Goal: Task Accomplishment & Management: Use online tool/utility

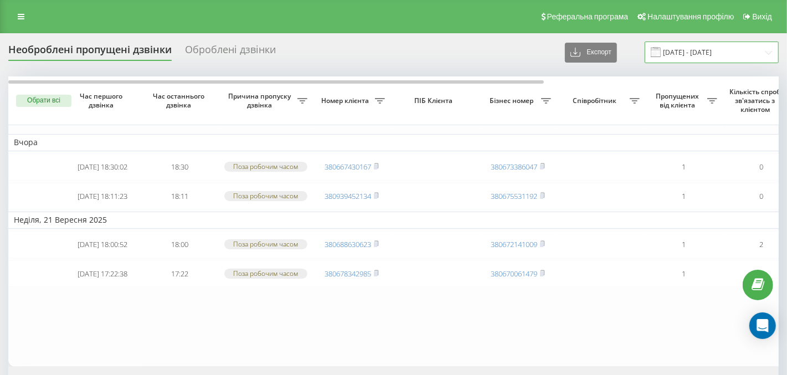
click at [688, 48] on input "22.08.2025 - 22.09.2025" at bounding box center [711, 53] width 134 height 22
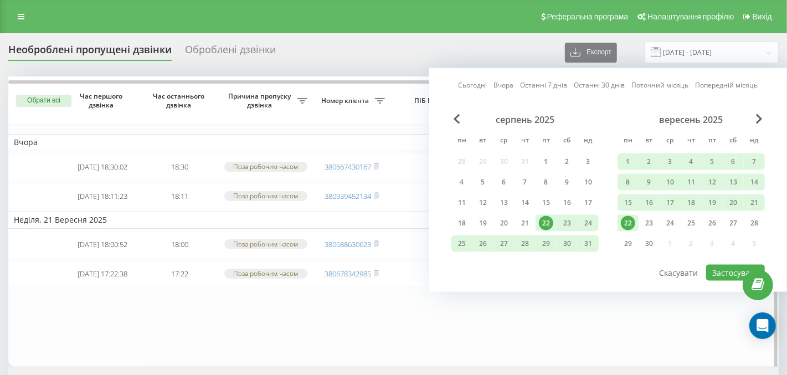
click at [524, 343] on table "Вчора 2025-09-22 18:30:02 18:30 Поза робочим часом 380667430167 380673386047 1 …" at bounding box center [561, 221] width 1107 height 290
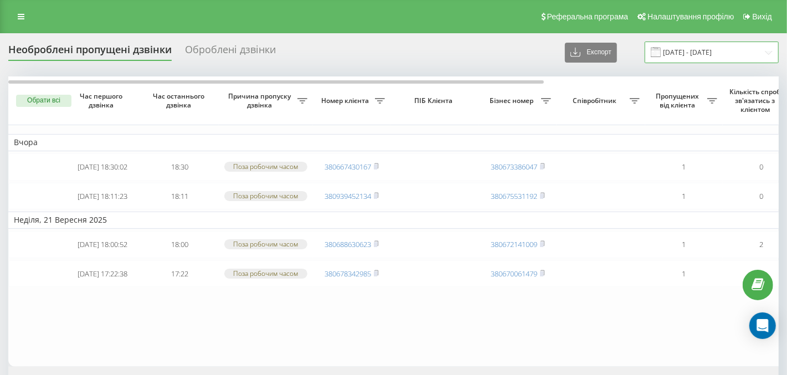
click at [723, 60] on input "22.08.2025 - 22.09.2025" at bounding box center [711, 53] width 134 height 22
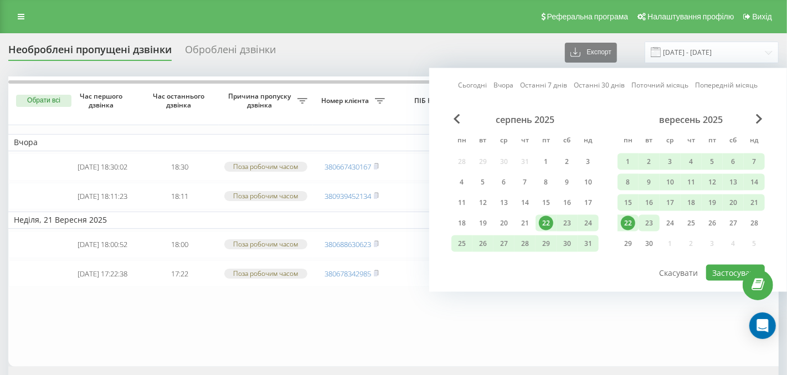
click at [646, 223] on div "23" at bounding box center [649, 223] width 14 height 14
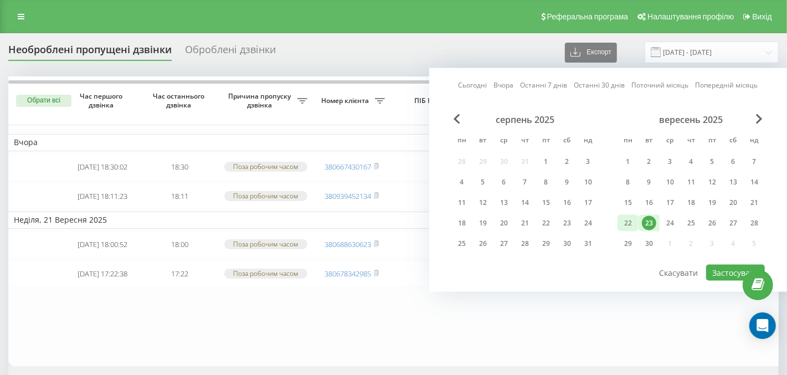
click at [633, 223] on div "22" at bounding box center [628, 223] width 14 height 14
click at [725, 272] on button "Застосувати" at bounding box center [735, 273] width 59 height 16
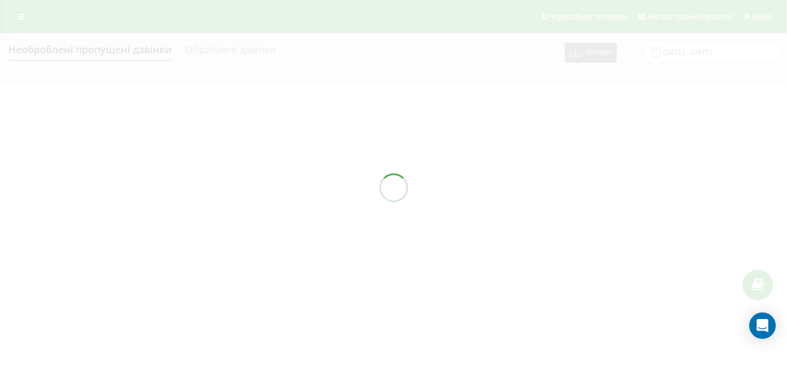
type input "22.09.2025 - 23.09.2025"
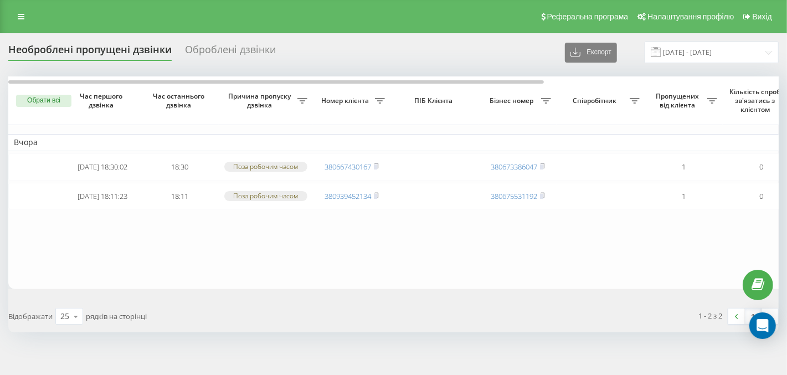
click at [257, 45] on div "Оброблені дзвінки" at bounding box center [230, 52] width 91 height 17
click at [252, 55] on div "Оброблені дзвінки" at bounding box center [230, 52] width 91 height 17
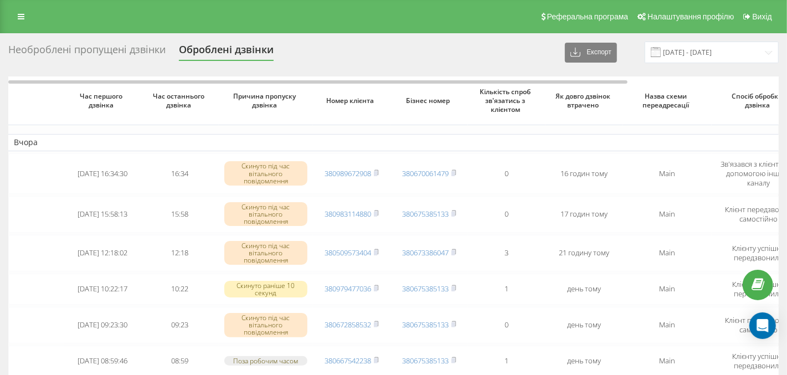
click at [73, 39] on div "Необроблені пропущені дзвінки Оброблені дзвінки Експорт .csv .xlsx [DATE] - [DA…" at bounding box center [393, 368] width 787 height 671
click at [87, 48] on div "Необроблені пропущені дзвінки" at bounding box center [86, 52] width 157 height 17
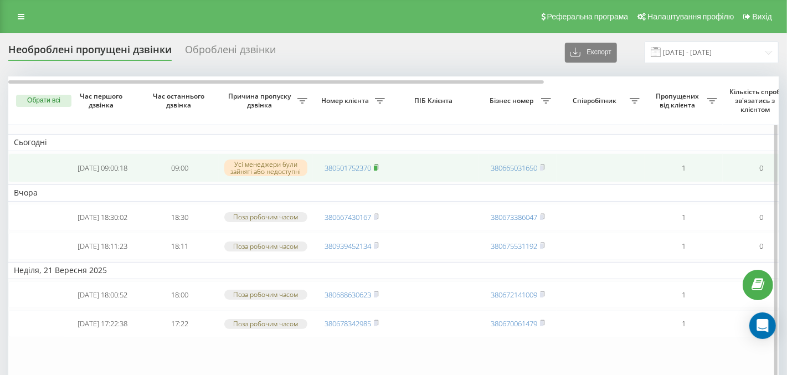
click at [378, 164] on icon at bounding box center [376, 166] width 4 height 5
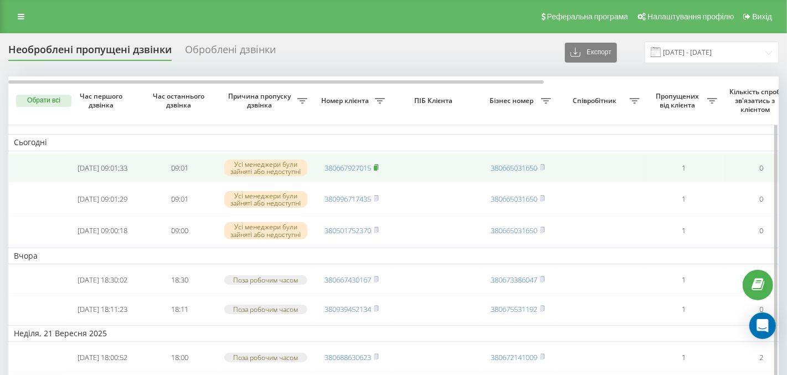
click at [377, 168] on rect at bounding box center [375, 168] width 3 height 5
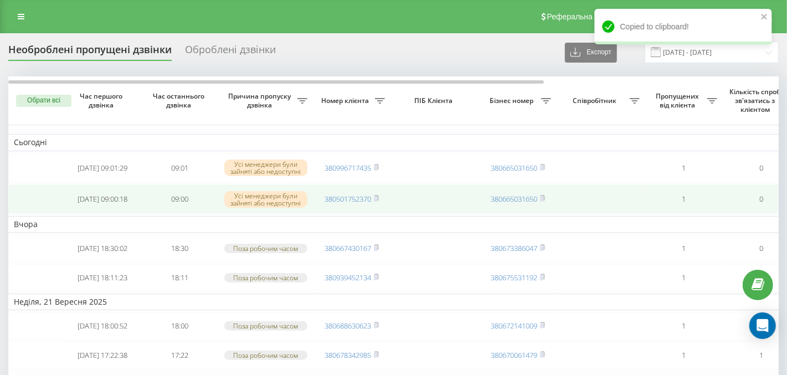
drag, startPoint x: 379, startPoint y: 199, endPoint x: 364, endPoint y: 186, distance: 20.4
click at [378, 199] on icon at bounding box center [376, 197] width 4 height 5
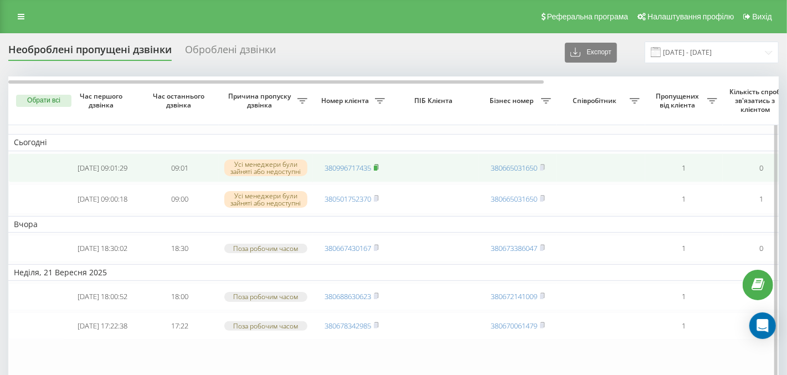
click at [378, 164] on icon at bounding box center [376, 166] width 4 height 5
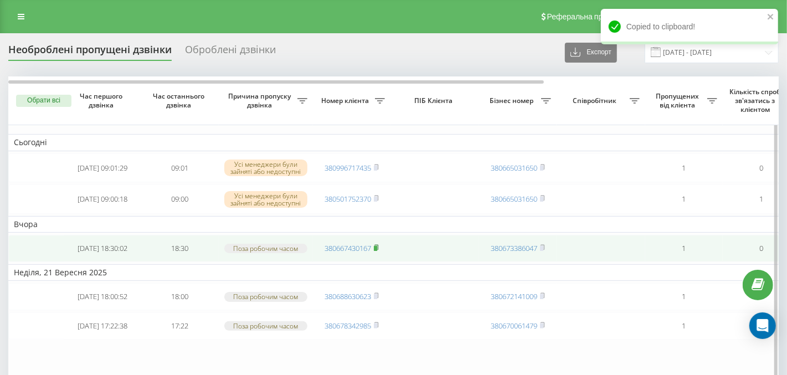
click at [376, 251] on rect at bounding box center [375, 248] width 3 height 5
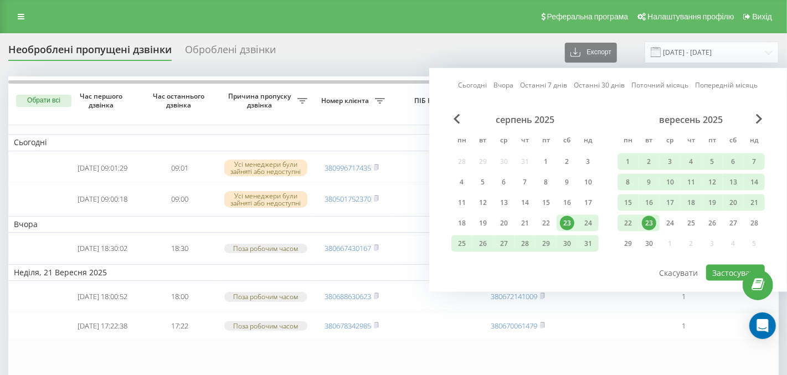
click at [650, 220] on div "23" at bounding box center [649, 223] width 14 height 14
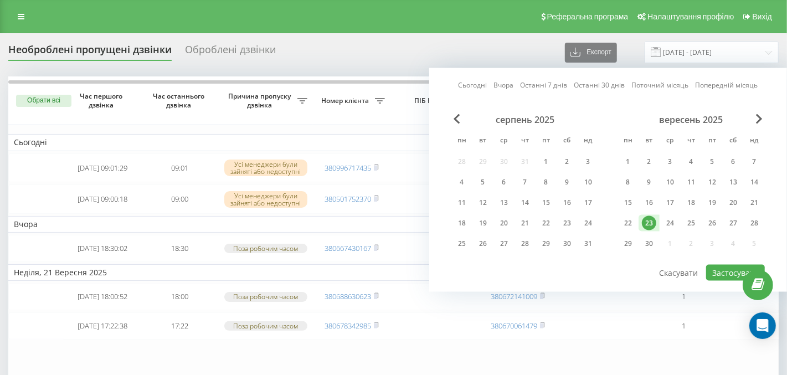
click at [650, 220] on div "23" at bounding box center [649, 223] width 14 height 14
click at [628, 219] on div "22" at bounding box center [628, 223] width 14 height 14
click at [727, 271] on button "Застосувати" at bounding box center [735, 273] width 59 height 16
type input "[DATE] - [DATE]"
